Goal: Transaction & Acquisition: Purchase product/service

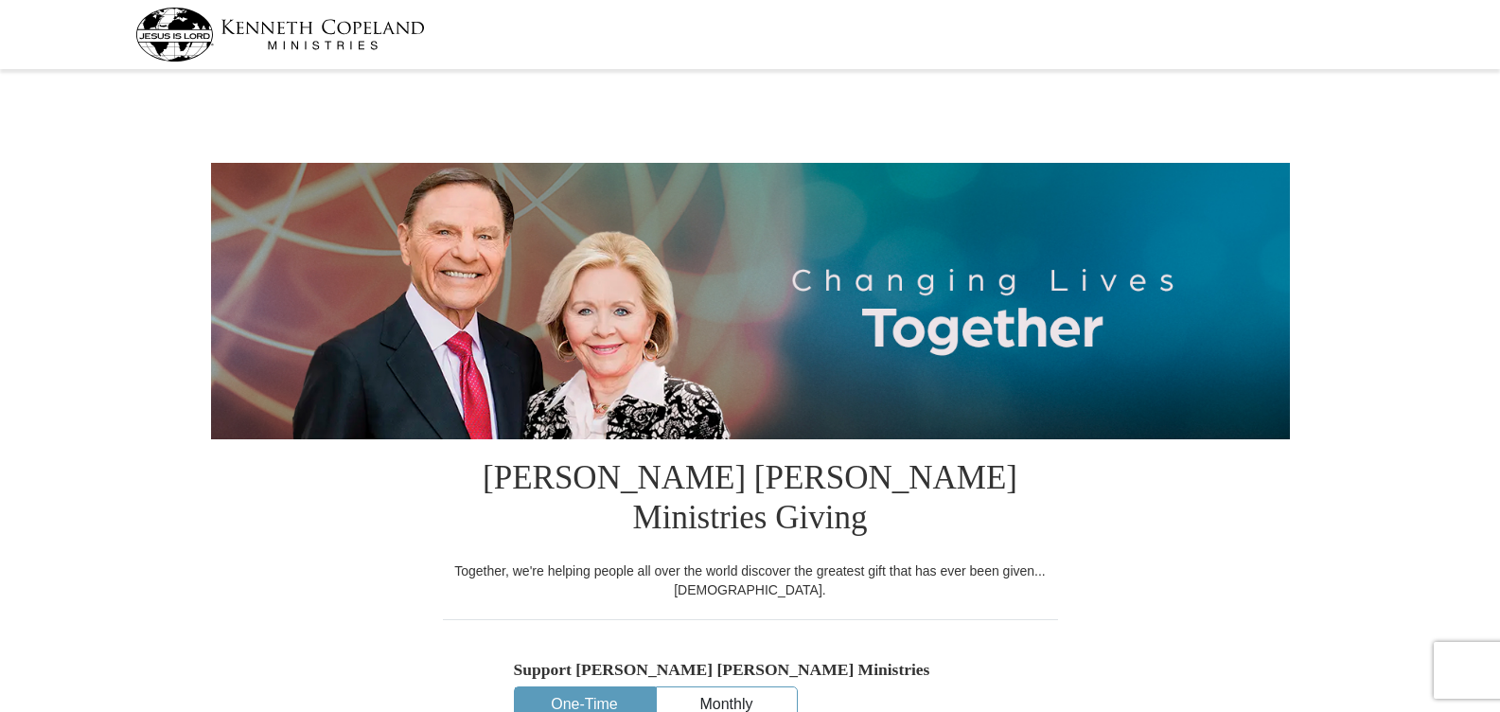
select select "AZ"
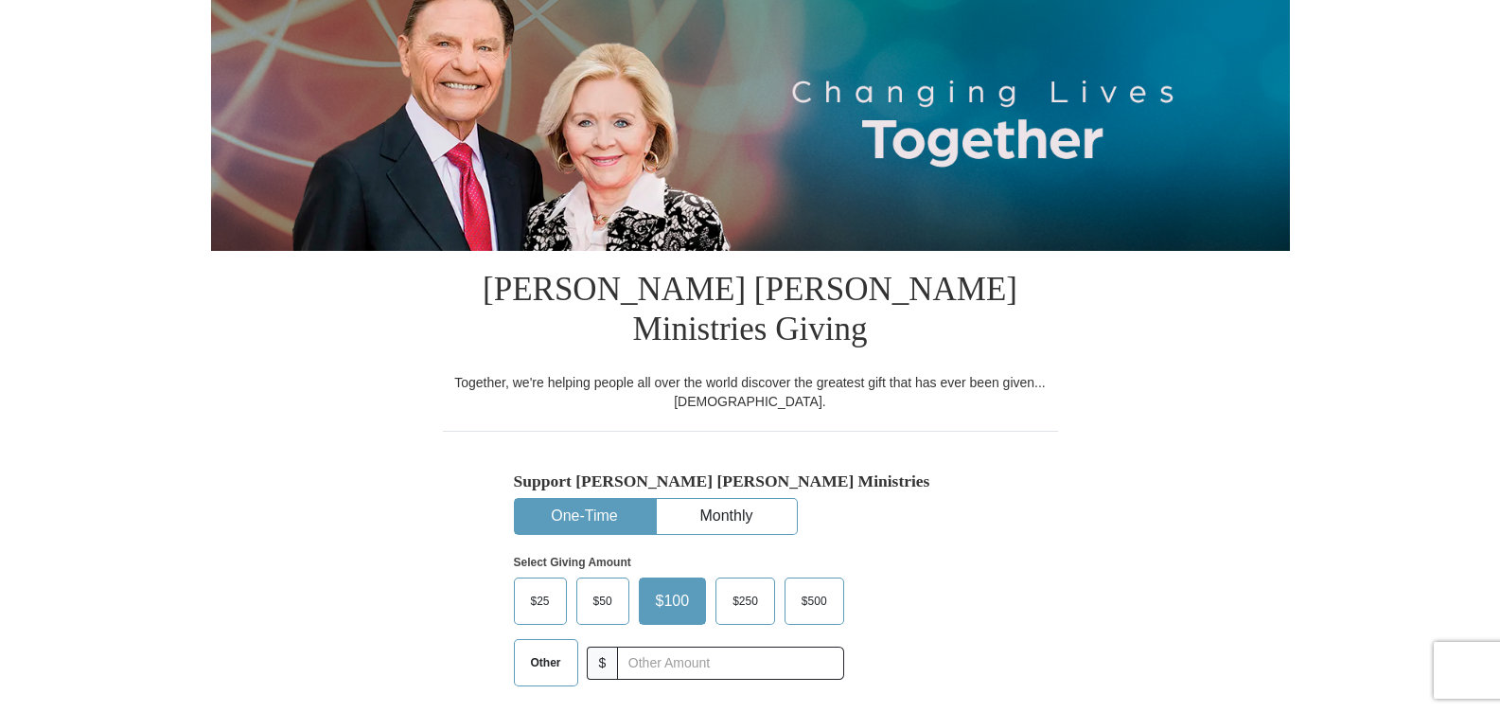
click at [591, 587] on span "$50" at bounding box center [603, 601] width 38 height 28
click at [0, 0] on input "$50" at bounding box center [0, 0] width 0 height 0
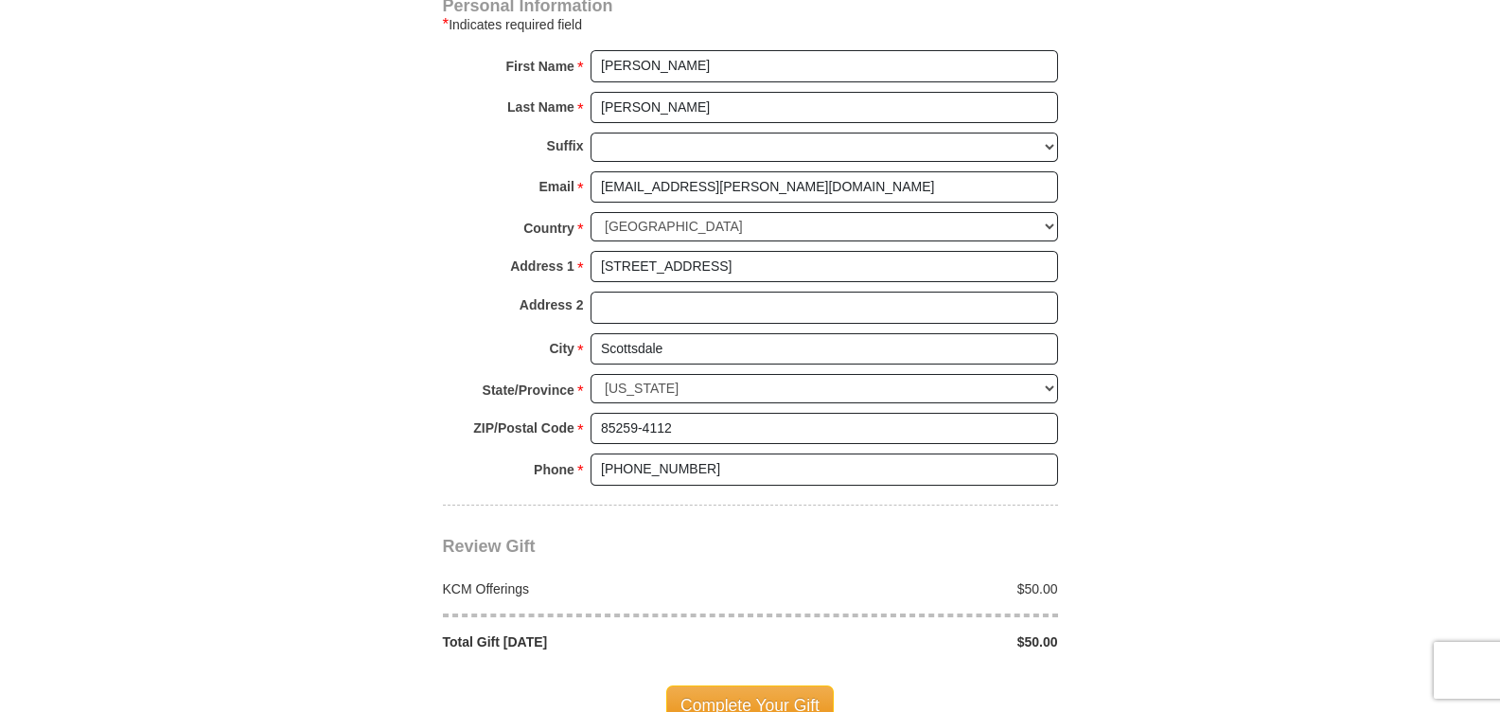
scroll to position [1419, 0]
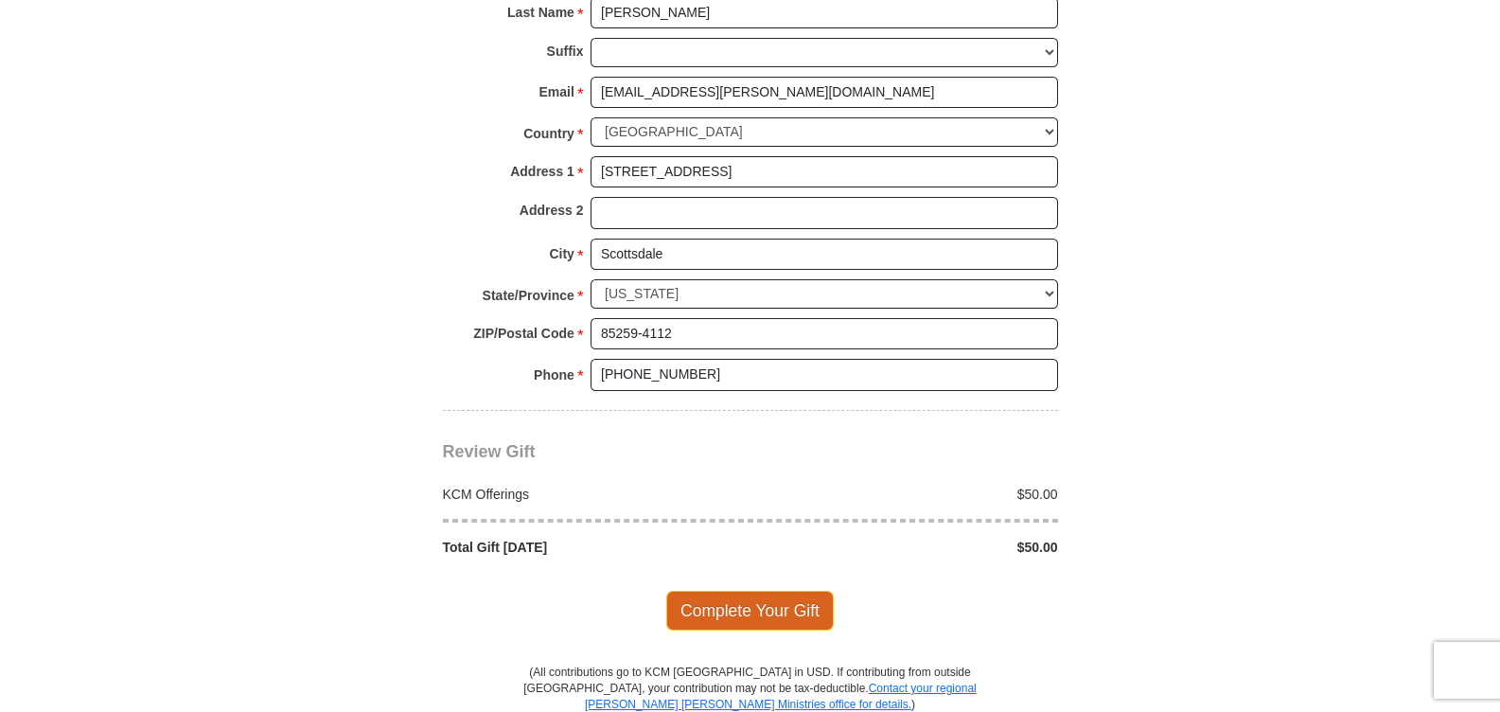
click at [769, 590] on span "Complete Your Gift" at bounding box center [749, 610] width 167 height 40
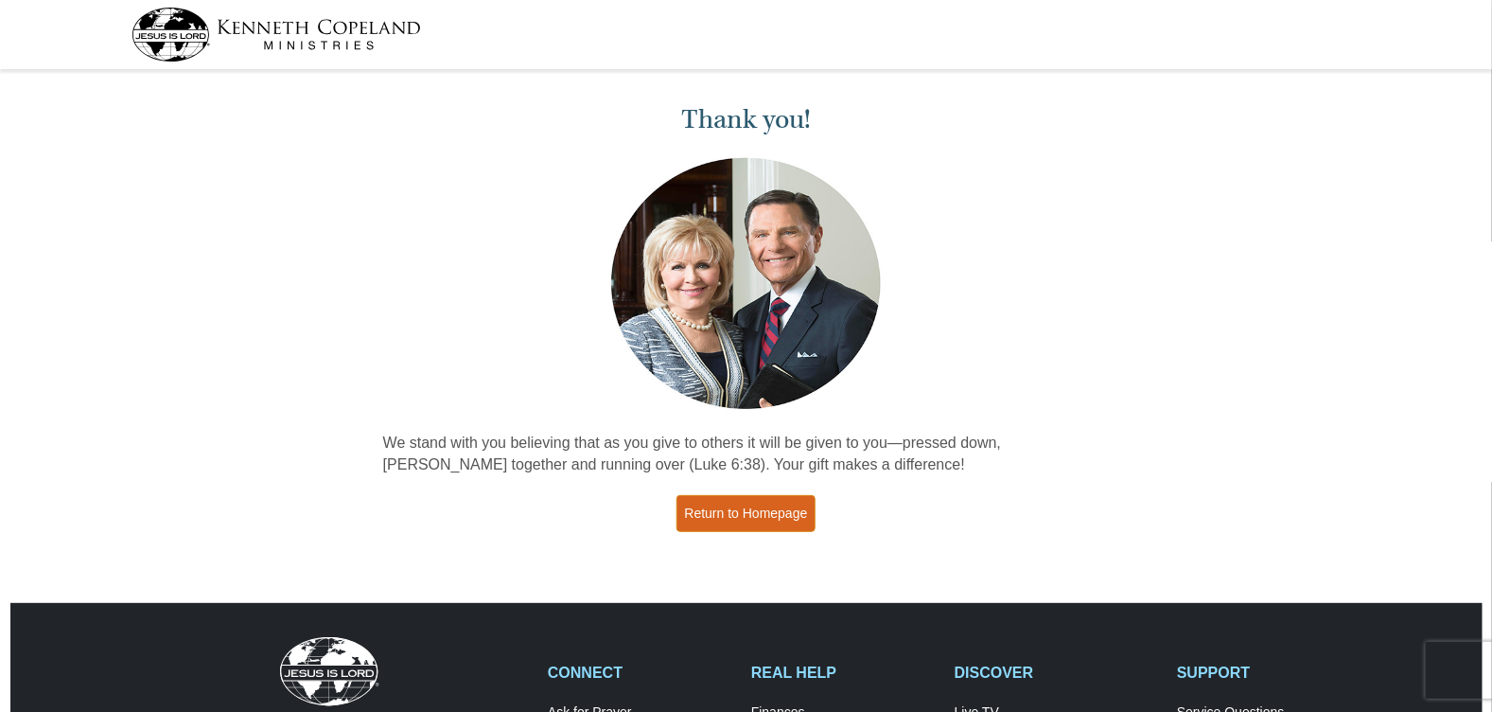
click at [732, 503] on link "Return to Homepage" at bounding box center [747, 513] width 140 height 37
